Goal: Information Seeking & Learning: Find specific fact

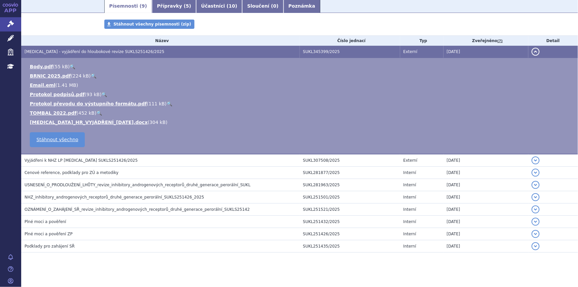
scroll to position [23, 0]
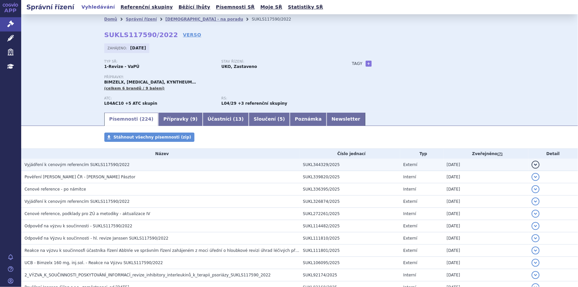
click at [197, 164] on h3 "Vyjádření k cenovým referencím SUKLS117590/2022" at bounding box center [162, 164] width 275 height 7
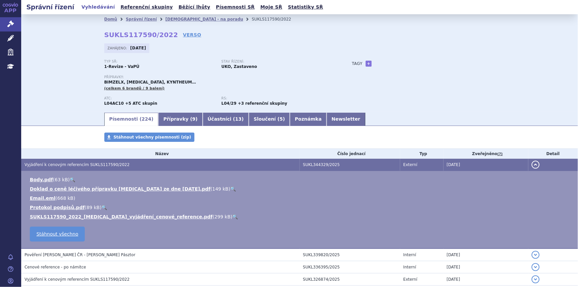
click at [233, 216] on link "🔍" at bounding box center [236, 216] width 6 height 5
click at [294, 221] on td "Body.pdf ( 63 kB ) 🔍 Doklad o ceně léčivého přípravku Cosentyx ze dne 16.7.2025…" at bounding box center [299, 210] width 557 height 78
click at [465, 93] on div "Typ SŘ: 1-Revize - VaPÚ Stav řízení: UKO, Zastaveno Přípravky: BIMZELX, COSENTY…" at bounding box center [299, 86] width 391 height 52
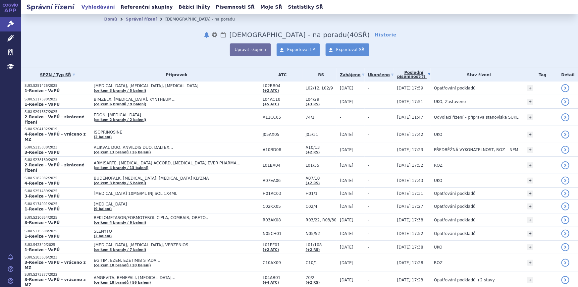
click at [404, 74] on link "Poslední písemnost (?)" at bounding box center [413, 75] width 33 height 14
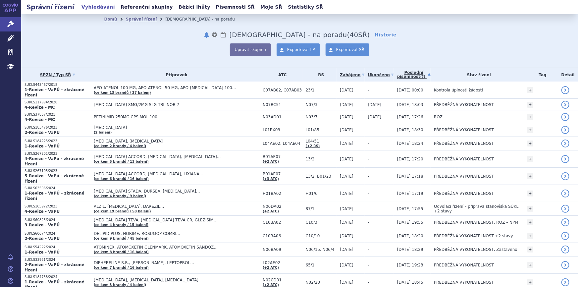
click at [345, 76] on link "Zahájeno" at bounding box center [352, 74] width 25 height 9
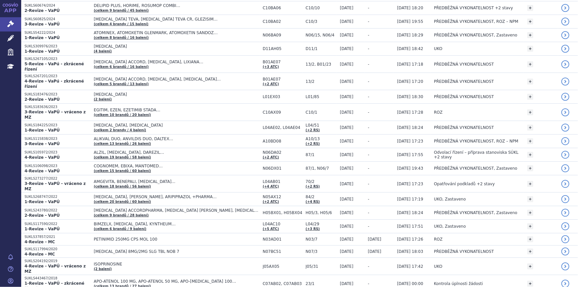
scroll to position [440, 0]
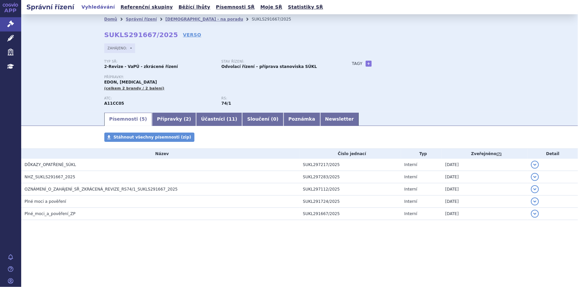
click at [505, 58] on div "Domů Správní řízení Revize - na poradu SUKLS291667/2025 SUKLS291667/2025 VERSO …" at bounding box center [300, 67] width 418 height 87
click at [155, 227] on div "Písemnosti Stáhnout všechny písemnosti (zip) Název Číslo jednací Typ Zveřejněno…" at bounding box center [299, 183] width 557 height 101
click at [66, 103] on div "Domů Správní řízení Revize - na poradu SUKLS291667/2025 SUKLS291667/2025 VERSO …" at bounding box center [299, 62] width 557 height 97
click at [375, 251] on section "Domů Správní řízení Revize - na poradu SUKLS291667/2025 SUKLS291667/2025 VERSO …" at bounding box center [299, 137] width 557 height 246
click at [142, 18] on link "Správní řízení" at bounding box center [141, 19] width 31 height 5
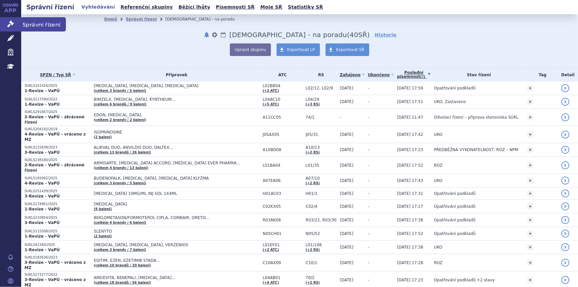
click at [10, 23] on icon at bounding box center [10, 24] width 7 height 7
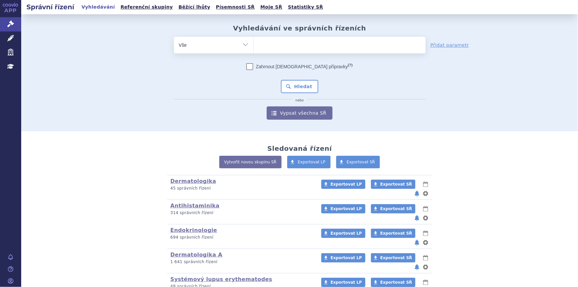
click at [309, 47] on ul at bounding box center [340, 44] width 172 height 14
click at [254, 47] on select at bounding box center [254, 44] width 0 height 17
click at [309, 47] on ul at bounding box center [340, 44] width 172 height 14
click at [254, 47] on select at bounding box center [254, 44] width 0 height 17
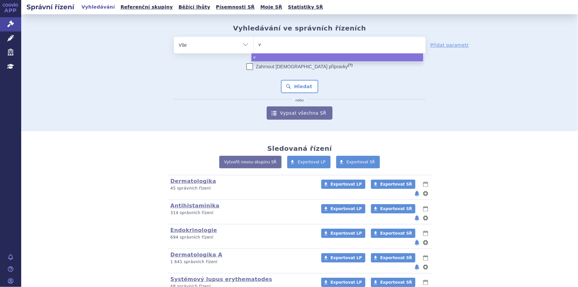
type input "ve"
type input "ver"
type input "verze"
type input "verzen"
type input "verzenio"
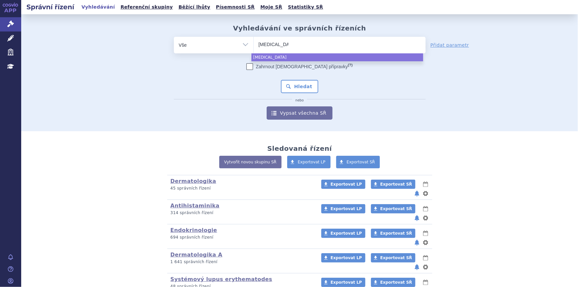
type input "verzenios"
select select "verzenios"
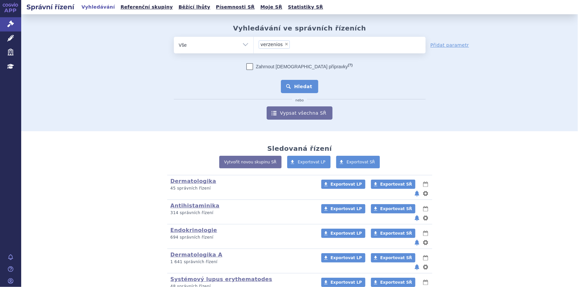
click at [304, 82] on button "Hledat" at bounding box center [299, 86] width 37 height 13
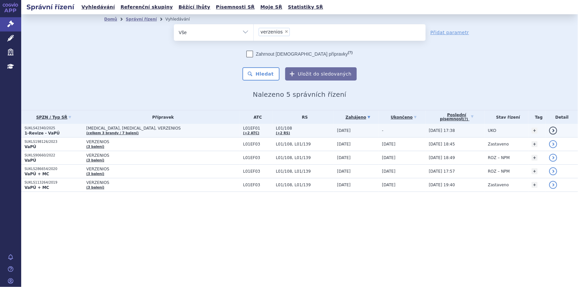
drag, startPoint x: 286, startPoint y: 132, endPoint x: 193, endPoint y: 128, distance: 93.2
click at [193, 128] on span "[MEDICAL_DATA], [MEDICAL_DATA], VERZENIOS" at bounding box center [162, 128] width 153 height 5
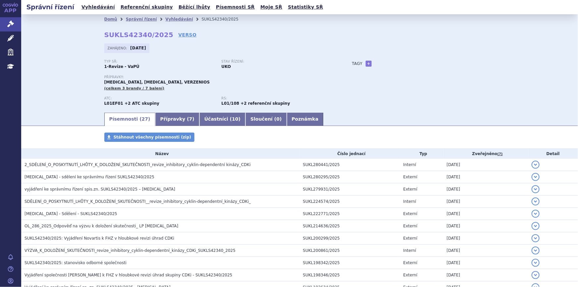
drag, startPoint x: 359, startPoint y: 84, endPoint x: 355, endPoint y: 86, distance: 5.0
click at [359, 84] on div "Typ SŘ: 1-Revize - VaPÚ Stav řízení: UKO Přípravky: [MEDICAL_DATA], [MEDICAL_DA…" at bounding box center [299, 86] width 391 height 52
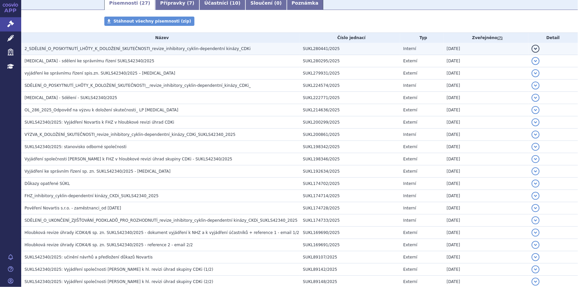
scroll to position [120, 0]
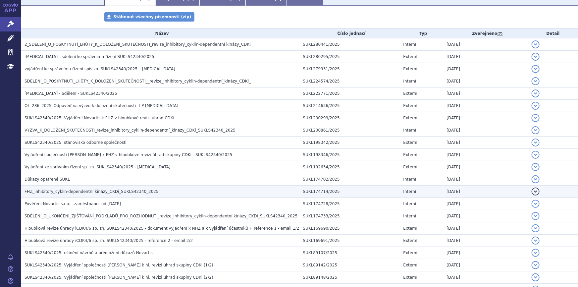
click at [114, 193] on h3 "FHZ_inhibitory_cyklin-dependentní kinázy_CKDi_SUKLS42340_2025" at bounding box center [162, 191] width 275 height 7
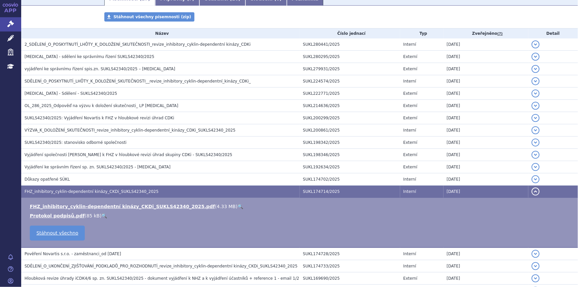
click at [238, 204] on link "🔍" at bounding box center [241, 206] width 6 height 5
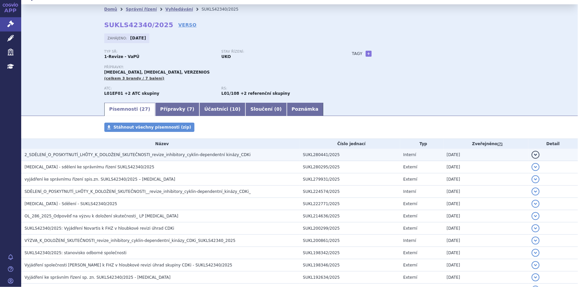
scroll to position [0, 0]
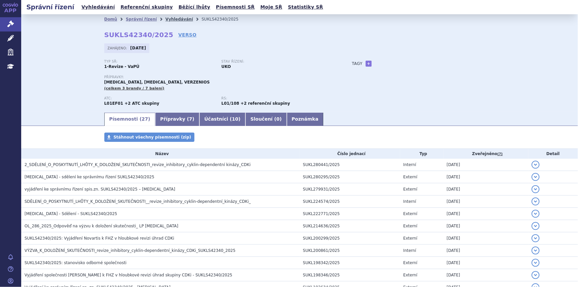
click at [166, 19] on link "Vyhledávání" at bounding box center [179, 19] width 28 height 5
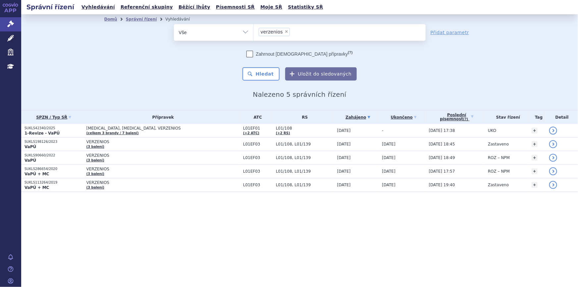
click at [285, 31] on span "×" at bounding box center [287, 31] width 4 height 4
click at [254, 31] on select "verzenios" at bounding box center [254, 32] width 0 height 17
select select
type input "SUKLS82260/2025"
select select "SUKLS82260/2025"
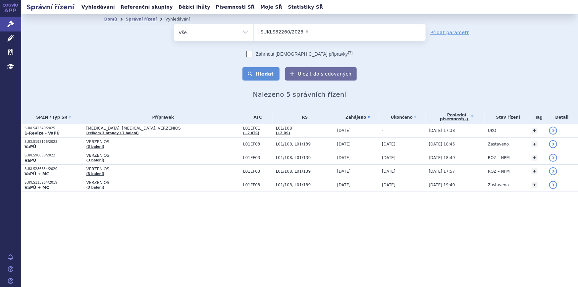
click at [261, 79] on button "Hledat" at bounding box center [261, 73] width 37 height 13
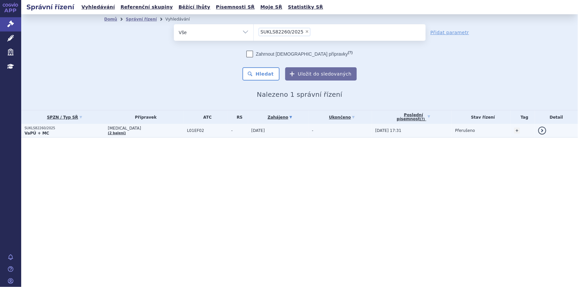
click at [252, 133] on span "[DATE]" at bounding box center [259, 130] width 14 height 5
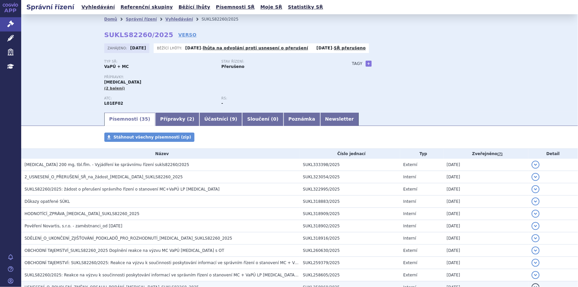
scroll to position [60, 0]
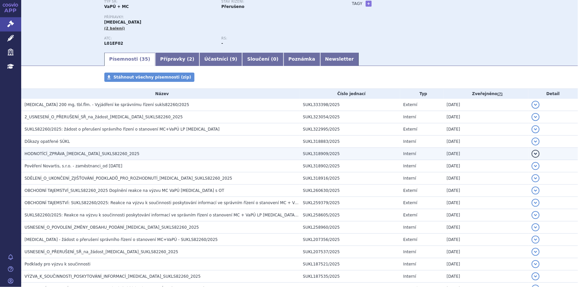
click at [91, 156] on h3 "HODNOTÍCÍ_ZPRÁVA_KISQALI_SUKLS82260_2025" at bounding box center [162, 153] width 275 height 7
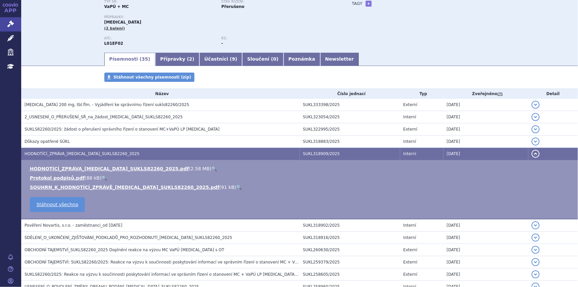
click at [211, 167] on link "🔍" at bounding box center [214, 168] width 6 height 5
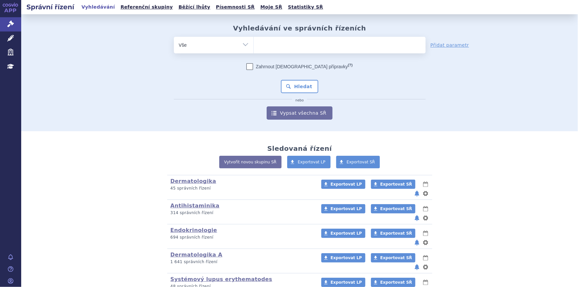
click at [266, 41] on ul at bounding box center [340, 44] width 172 height 14
click at [254, 41] on select at bounding box center [254, 44] width 0 height 17
paste input "SUKLS276396/2024"
type input "SUKLS276396/2024"
select select "SUKLS276396/2024"
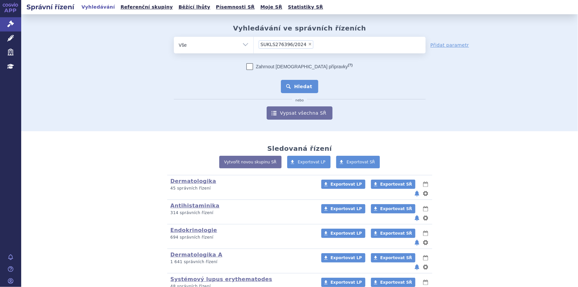
click at [297, 91] on button "Hledat" at bounding box center [299, 86] width 37 height 13
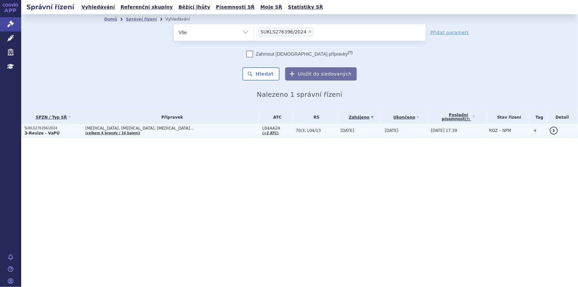
click at [160, 131] on td "[MEDICAL_DATA], [MEDICAL_DATA], [MEDICAL_DATA]… (celkem 4 brandy / 16 balení)" at bounding box center [170, 131] width 177 height 14
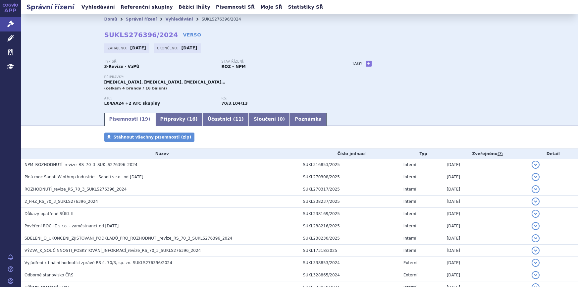
click at [166, 126] on link "Přípravky ( 16 )" at bounding box center [178, 119] width 47 height 13
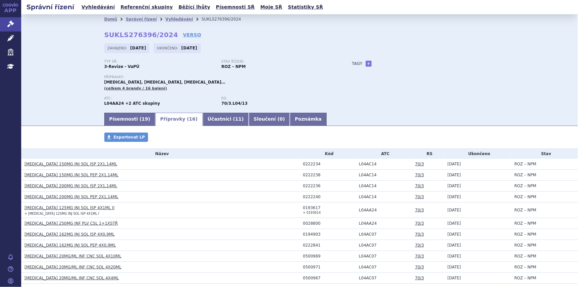
scroll to position [90, 0]
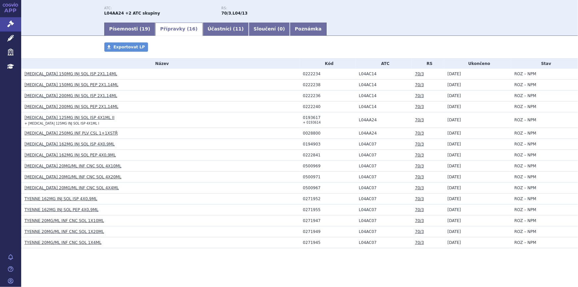
click at [60, 73] on link "KEVZARA 150MG INJ SOL ISP 2X1,14ML" at bounding box center [71, 74] width 93 height 5
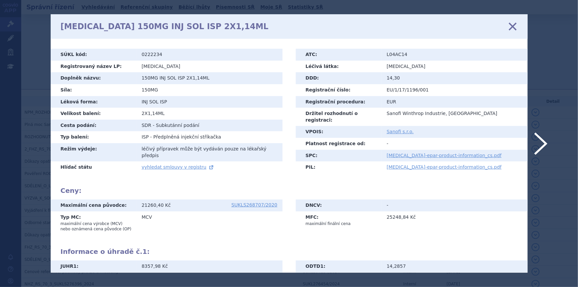
click at [148, 53] on td "0222234" at bounding box center [210, 55] width 146 height 12
copy td "0222234"
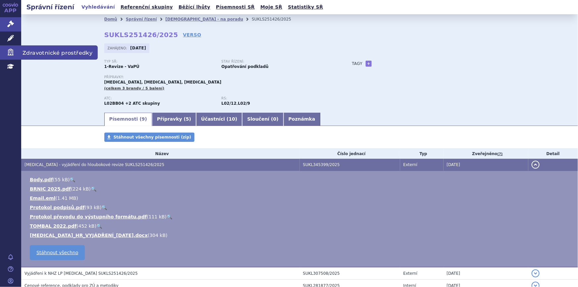
scroll to position [23, 0]
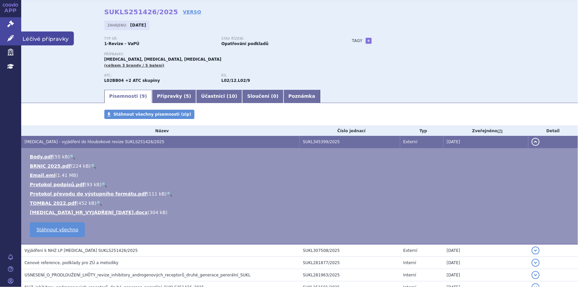
click at [9, 37] on icon at bounding box center [10, 38] width 7 height 7
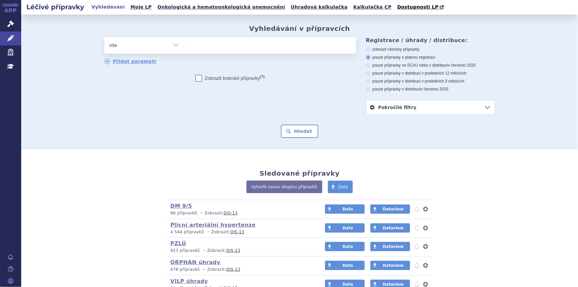
click at [226, 50] on ul at bounding box center [270, 44] width 172 height 14
click at [184, 50] on select at bounding box center [184, 45] width 0 height 17
paste input "0222234"
type input "0222234"
select select "0222234"
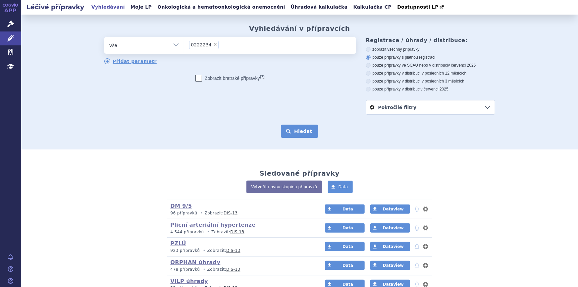
click at [289, 128] on button "Hledat" at bounding box center [299, 131] width 37 height 13
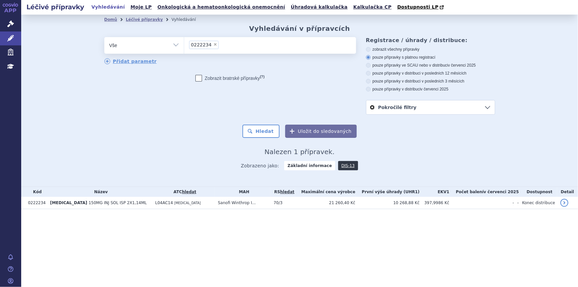
click at [118, 202] on span "150MG INJ SOL ISP 2X1,14ML" at bounding box center [118, 202] width 58 height 5
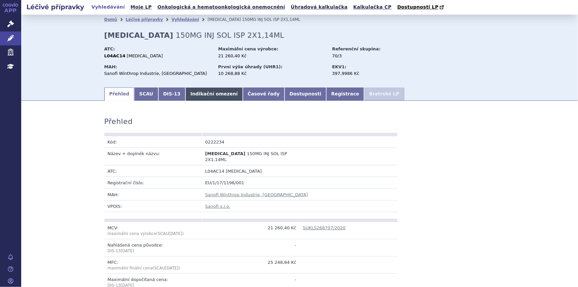
click at [186, 94] on link "Indikační omezení" at bounding box center [214, 93] width 57 height 13
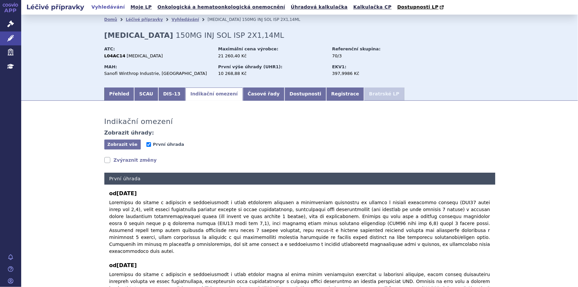
scroll to position [30, 0]
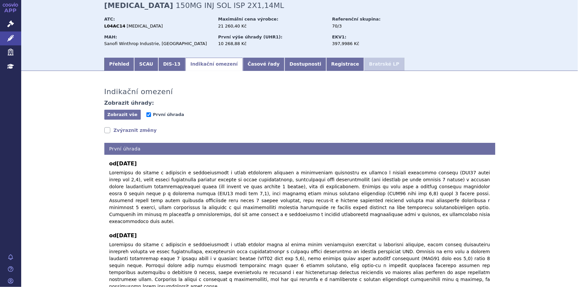
click at [104, 129] on link "Zvýraznit změny" at bounding box center [130, 130] width 53 height 7
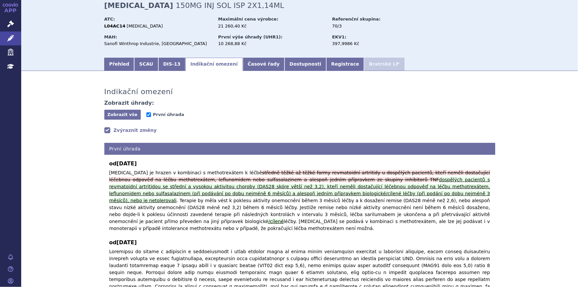
click at [527, 104] on div "Indikační omezení Zobrazit úhrady: Zobrazit vše Skrýt vše První úhrada Zvýrazni…" at bounding box center [299, 202] width 557 height 249
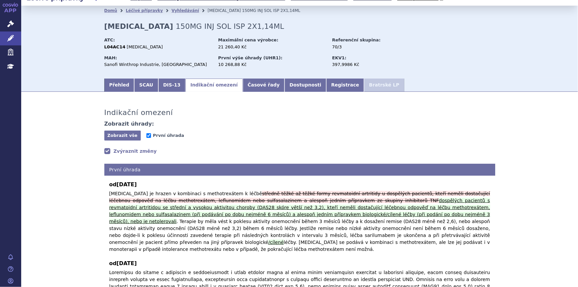
scroll to position [0, 0]
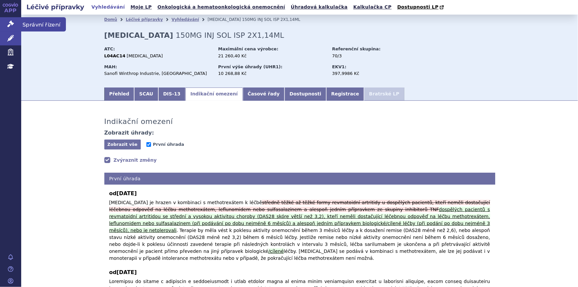
drag, startPoint x: 7, startPoint y: 24, endPoint x: 38, endPoint y: 1, distance: 38.4
click at [7, 23] on icon at bounding box center [10, 24] width 7 height 7
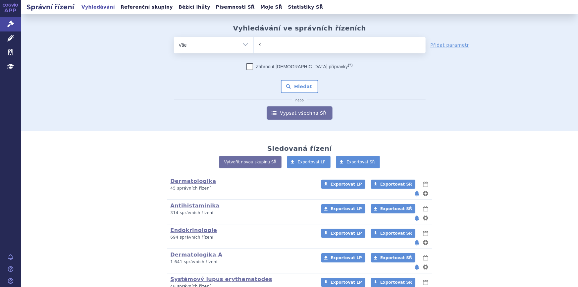
type input "ke"
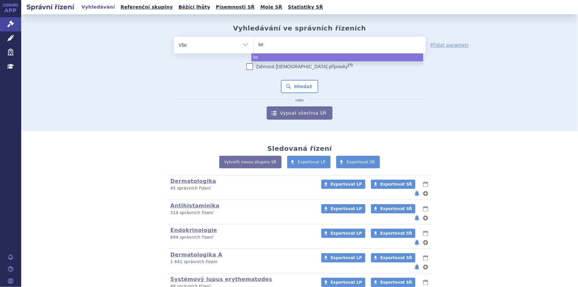
type input "kev"
type input "kevz"
type input "kevzar"
type input "[MEDICAL_DATA]"
select select "[MEDICAL_DATA]"
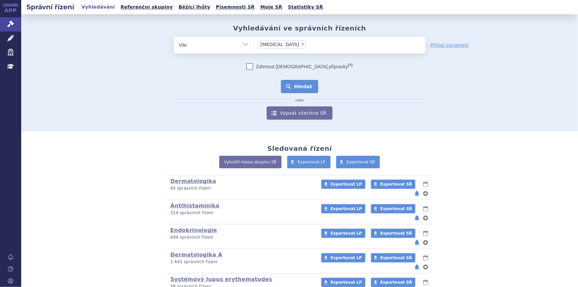
click at [299, 85] on button "Hledat" at bounding box center [299, 86] width 37 height 13
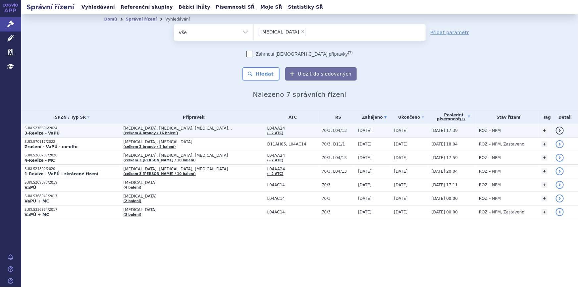
click at [201, 134] on td "[MEDICAL_DATA], [MEDICAL_DATA], [MEDICAL_DATA]… (celkem 4 [PERSON_NAME] / 16 ba…" at bounding box center [192, 131] width 144 height 14
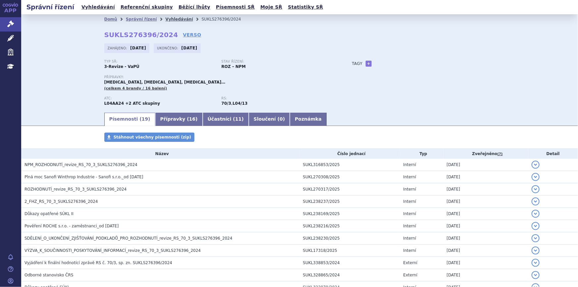
click at [165, 20] on link "Vyhledávání" at bounding box center [179, 19] width 28 height 5
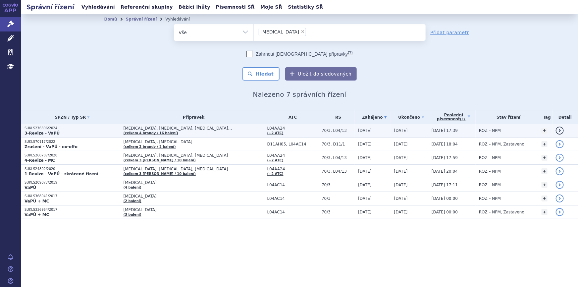
click at [200, 128] on span "[MEDICAL_DATA], [MEDICAL_DATA], [MEDICAL_DATA]…" at bounding box center [194, 128] width 141 height 5
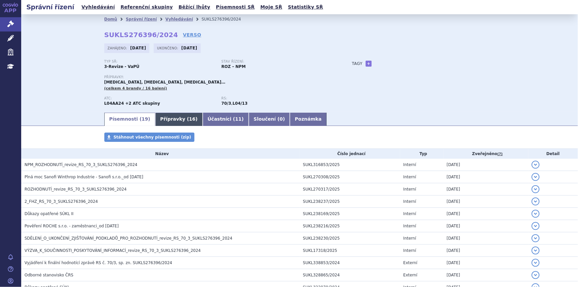
click at [189, 120] on span "16" at bounding box center [192, 118] width 6 height 5
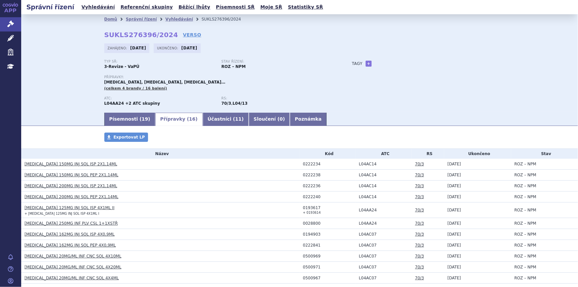
click at [83, 174] on link "[MEDICAL_DATA] 150MG INJ SOL PEP 2X1,14ML" at bounding box center [72, 175] width 94 height 5
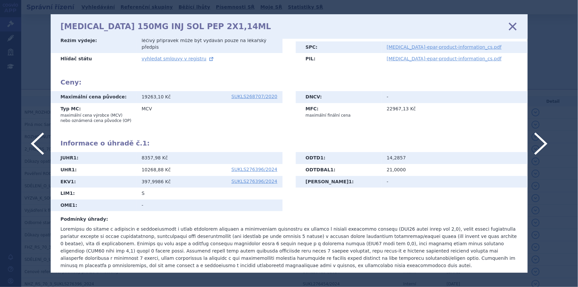
scroll to position [109, 0]
click at [514, 23] on icon at bounding box center [513, 27] width 14 height 14
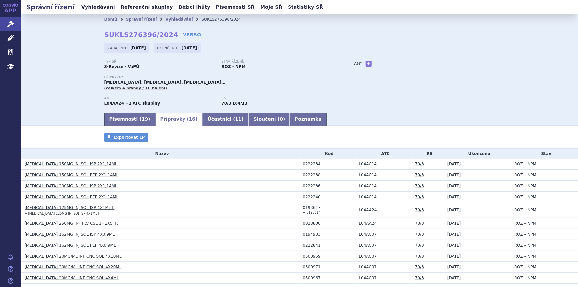
click at [401, 66] on div "Tagy + Přidat" at bounding box center [417, 64] width 156 height 8
